Goal: Task Accomplishment & Management: Manage account settings

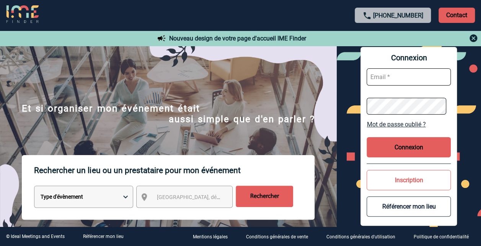
click at [382, 78] on input "text" at bounding box center [408, 76] width 84 height 17
type input "[PERSON_NAME][EMAIL_ADDRESS][DOMAIN_NAME]"
click at [400, 125] on link "Mot de passe oublié ?" at bounding box center [408, 124] width 84 height 7
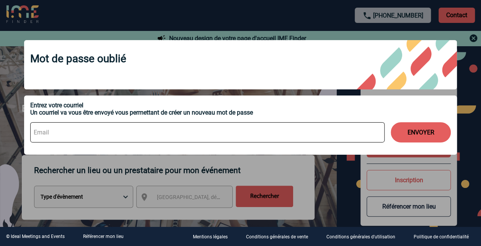
click at [94, 126] on input at bounding box center [207, 132] width 354 height 20
type input "[PERSON_NAME][EMAIL_ADDRESS][DOMAIN_NAME]"
click at [425, 133] on button "ENVOYER" at bounding box center [421, 132] width 60 height 20
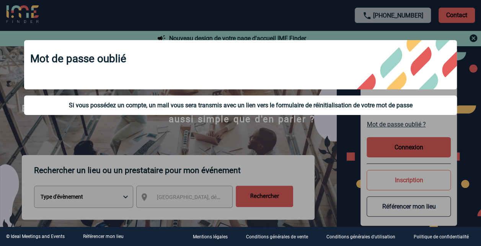
click at [413, 151] on div at bounding box center [240, 123] width 481 height 246
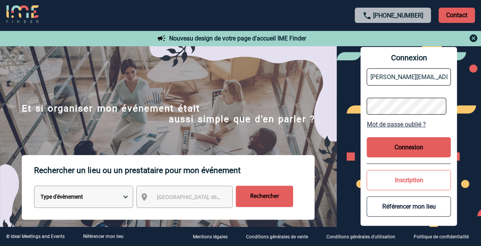
click at [396, 146] on button "Connexion" at bounding box center [408, 147] width 84 height 20
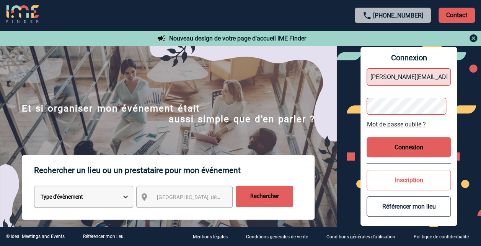
click at [395, 146] on button "Connexion" at bounding box center [408, 147] width 84 height 20
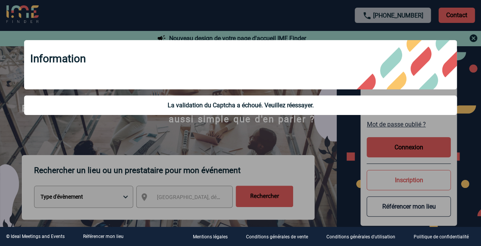
click at [471, 62] on div at bounding box center [240, 123] width 481 height 246
